Goal: Ask a question

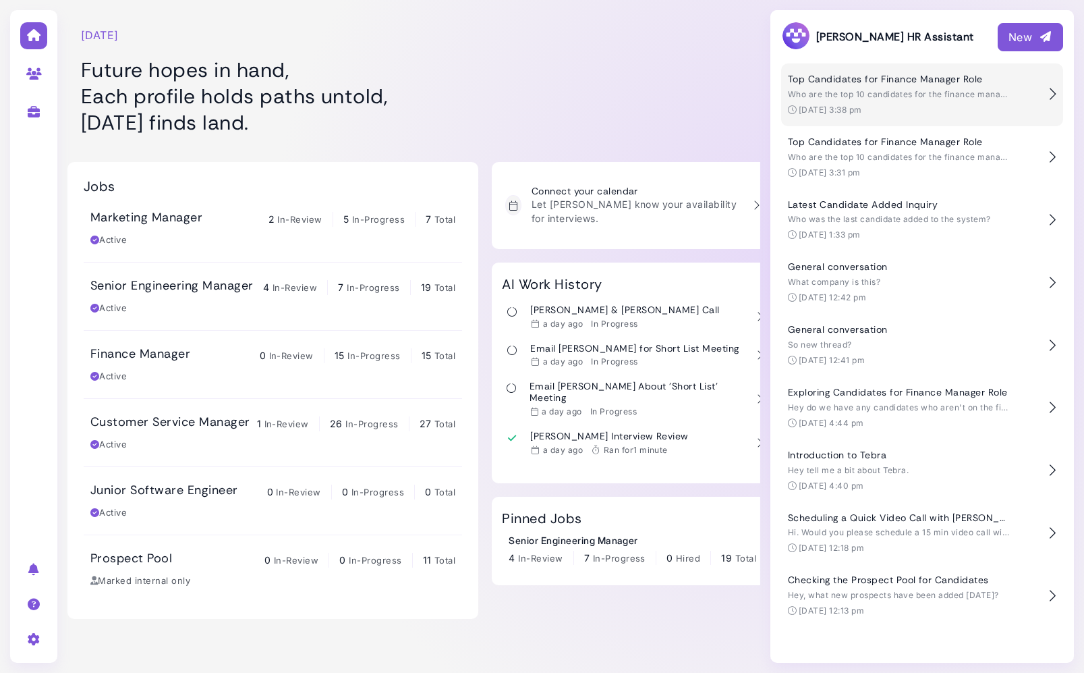
click at [816, 101] on div "Top Candidates for Finance Manager Role Who are the top 10 candidates for the f…" at bounding box center [914, 95] width 253 height 42
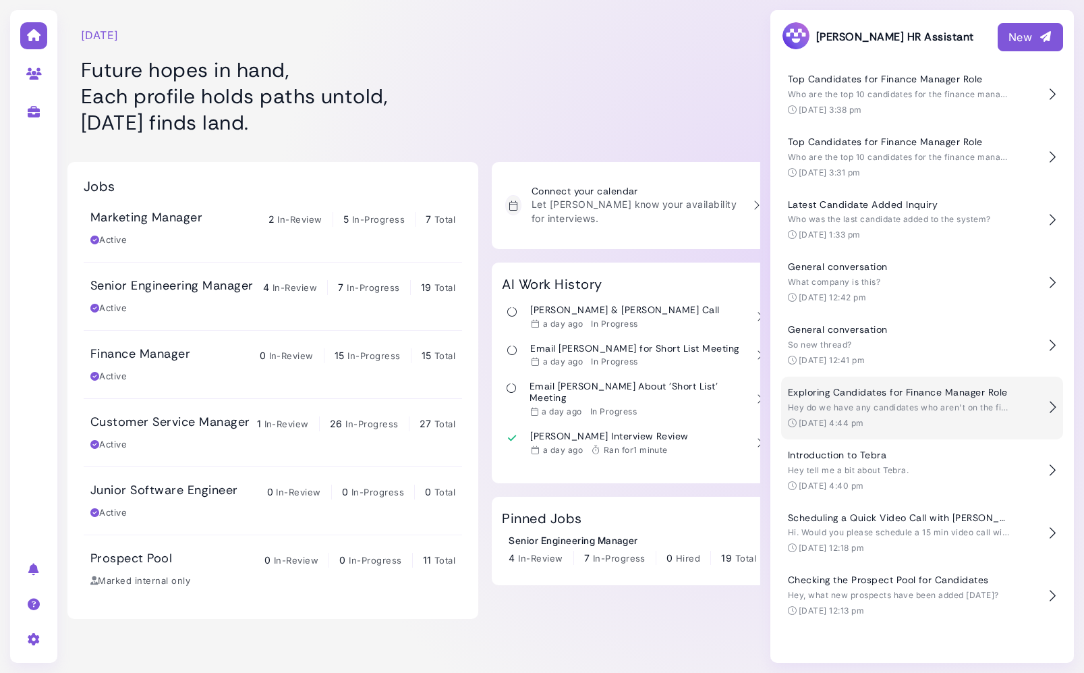
click at [874, 413] on div "Hey do we have any candidates who aren't on the finance manager job who may be …" at bounding box center [899, 407] width 223 height 12
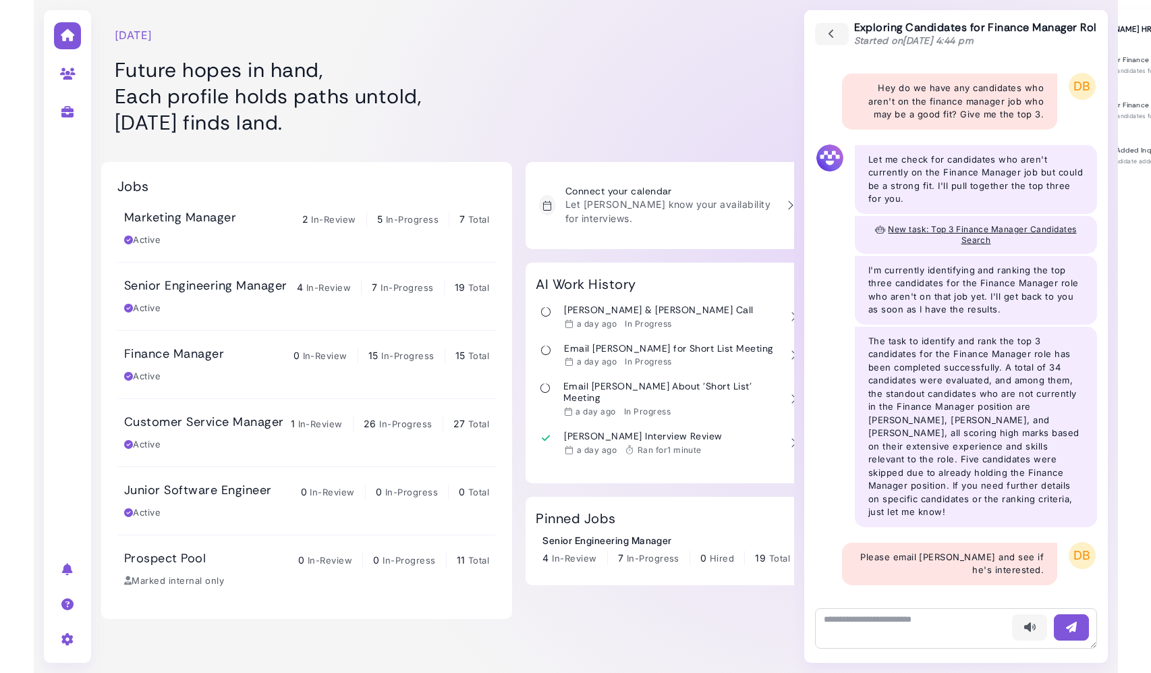
scroll to position [608, 0]
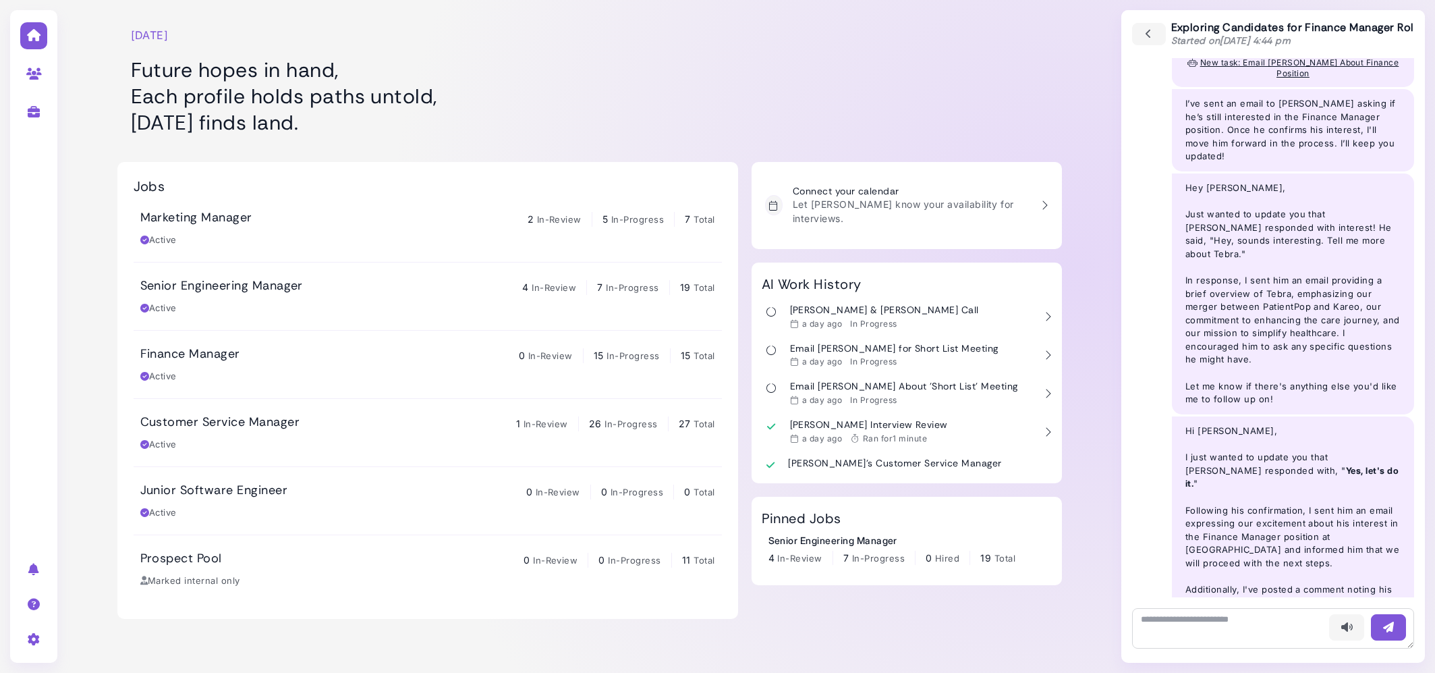
click at [914, 74] on div at bounding box center [907, 74] width 310 height 135
click at [1083, 32] on button "button" at bounding box center [1148, 34] width 35 height 24
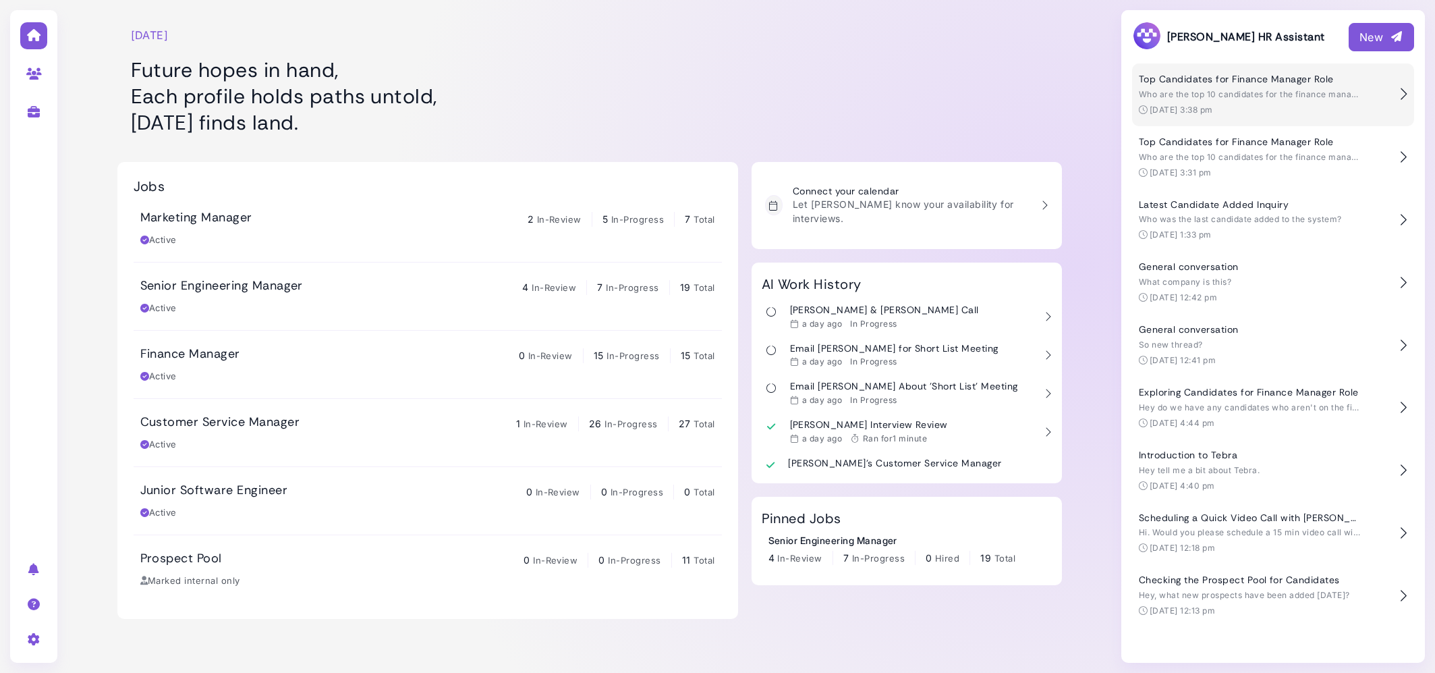
click at [1083, 99] on div "Who are the top 10 candidates for the finance manager role who aren't currently…" at bounding box center [1250, 94] width 223 height 12
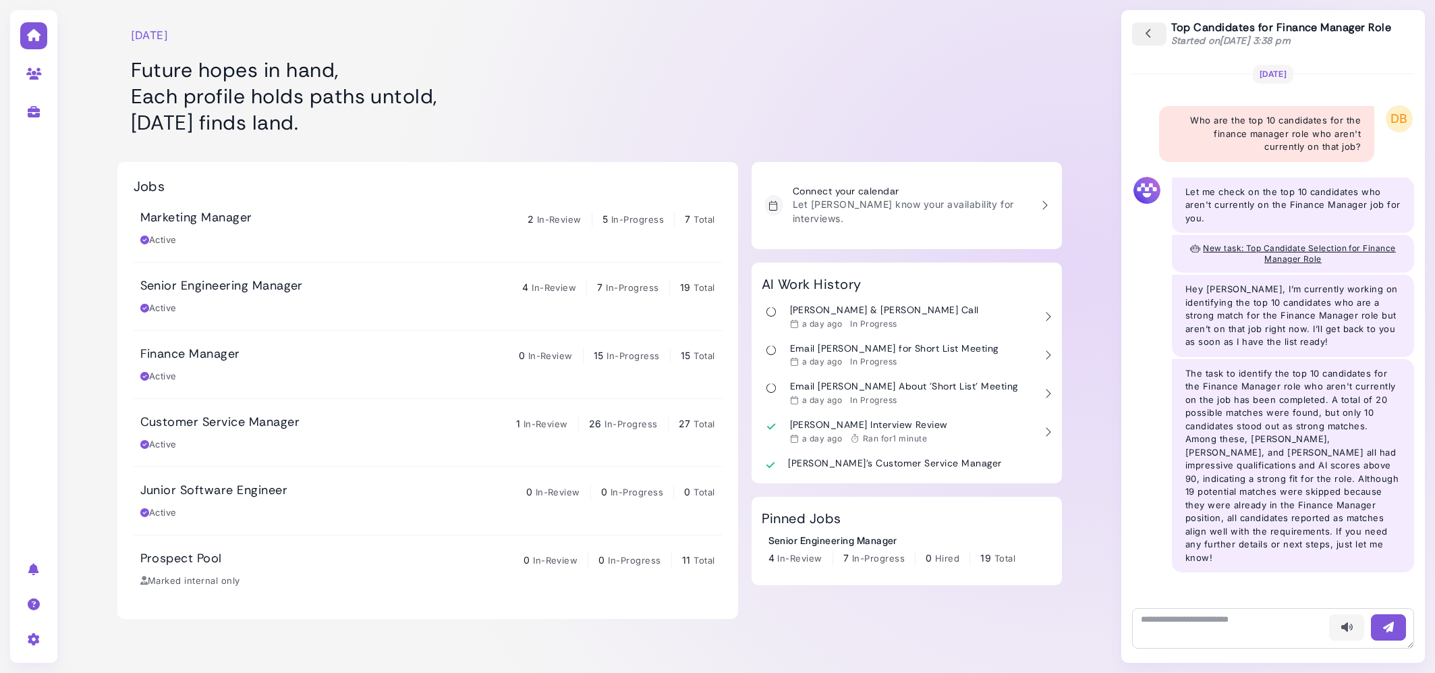
click at [1083, 36] on button "button" at bounding box center [1148, 34] width 35 height 24
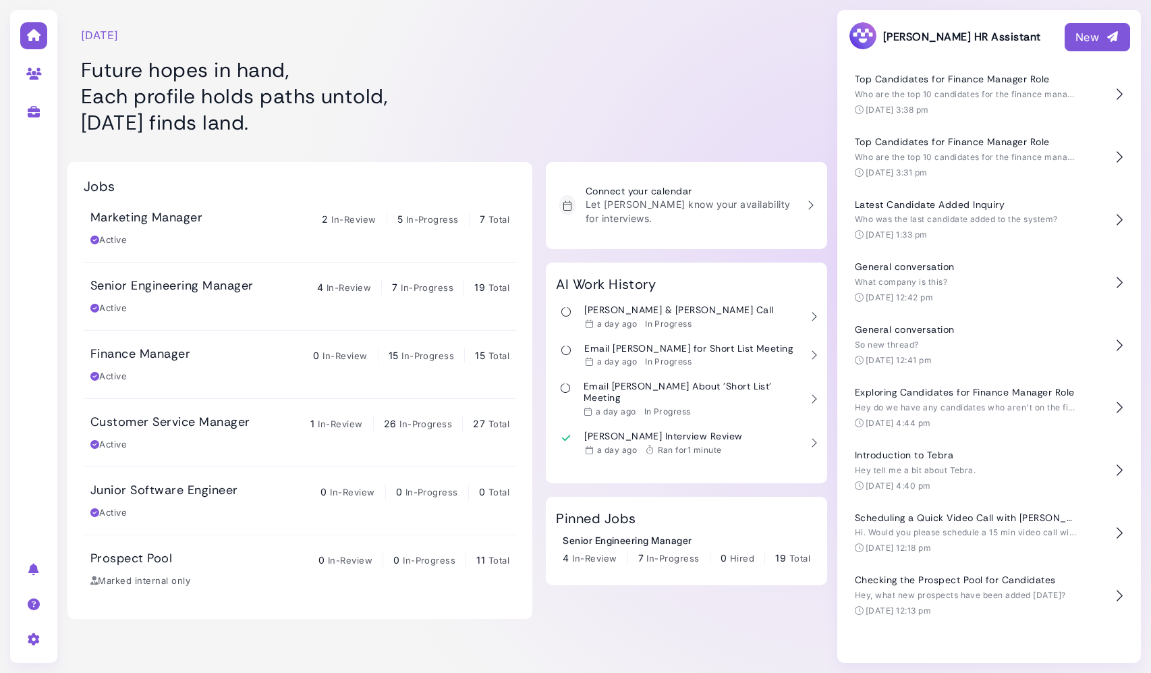
click at [698, 70] on div at bounding box center [702, 74] width 249 height 135
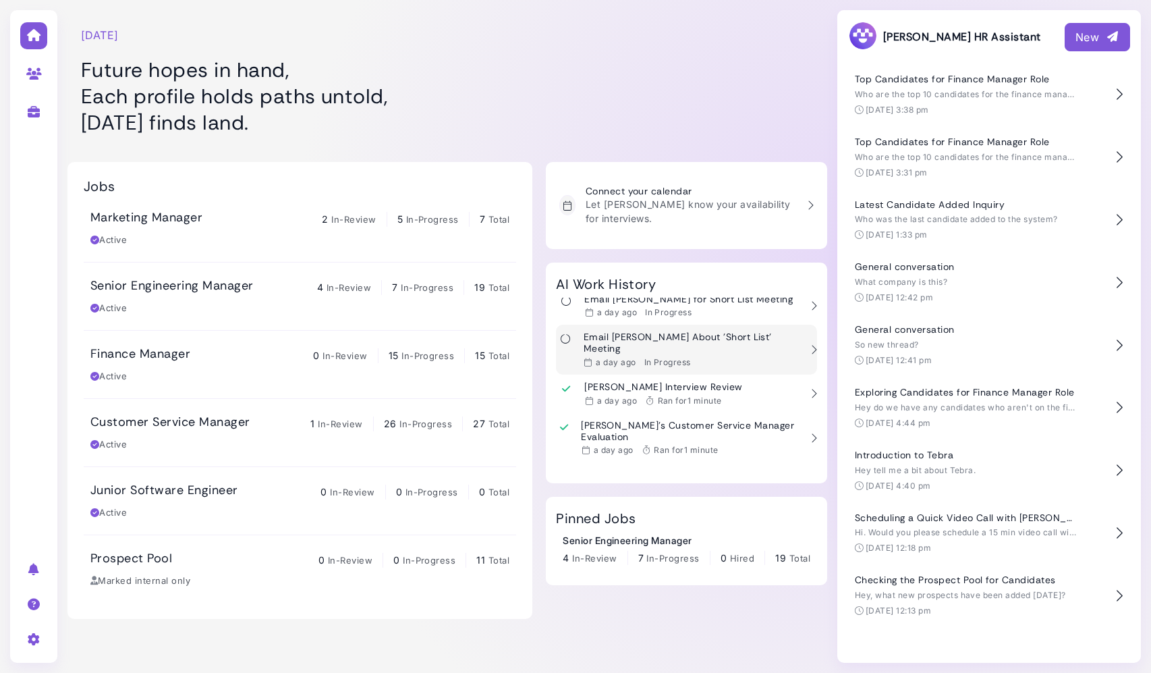
scroll to position [0, 0]
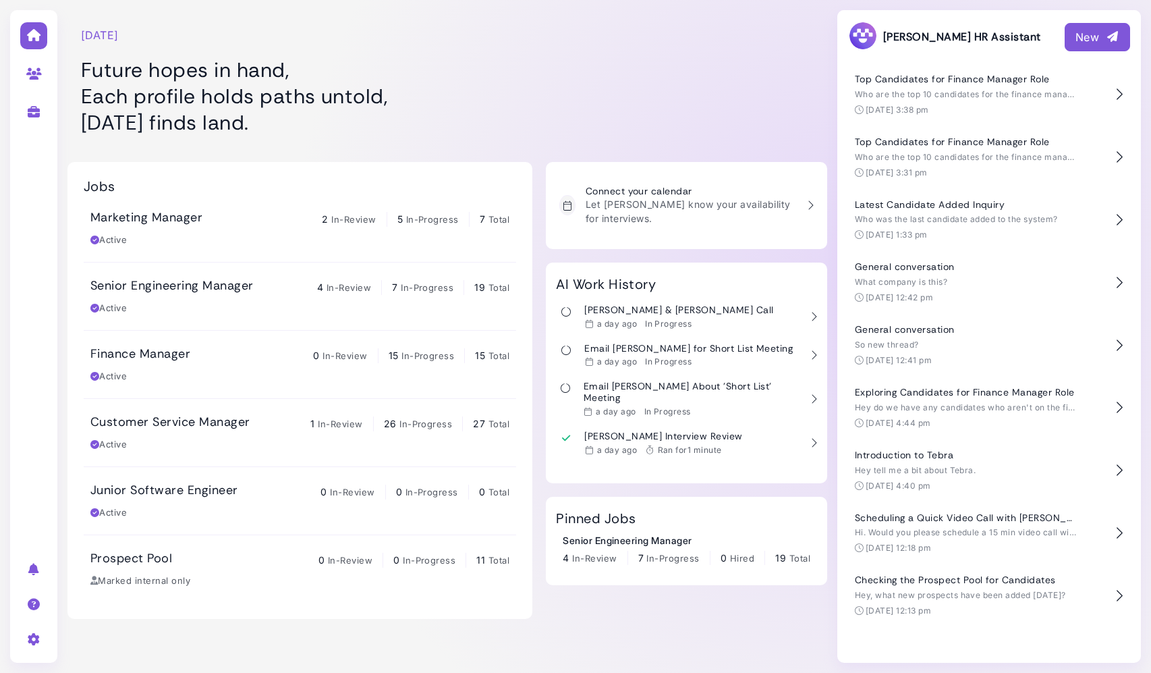
click at [678, 51] on div at bounding box center [702, 74] width 249 height 135
